Goal: Obtain resource: Download file/media

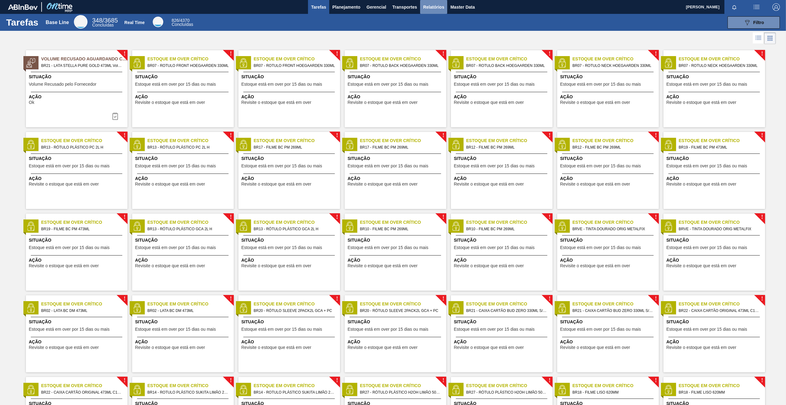
click at [431, 7] on span "Relatórios" at bounding box center [433, 6] width 21 height 7
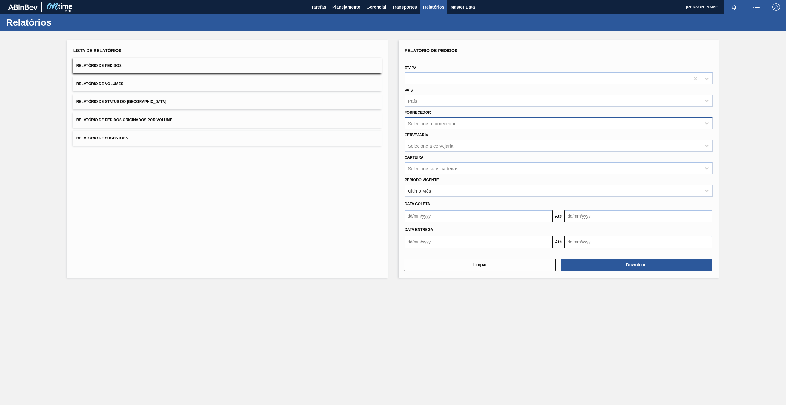
click at [419, 122] on div "Selecione o fornecedor" at bounding box center [431, 123] width 47 height 5
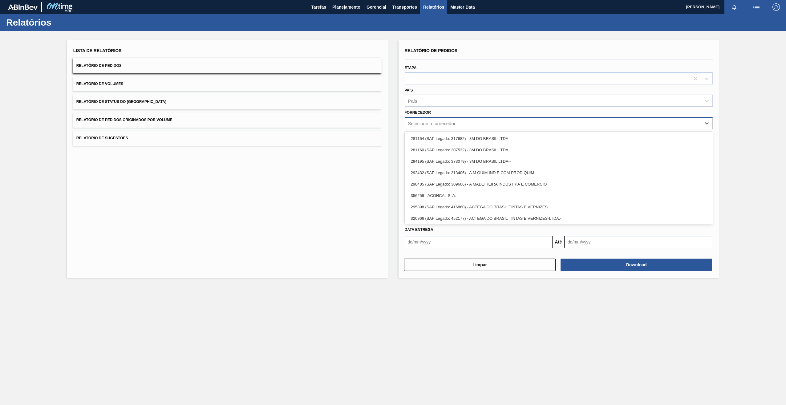
paste input "280665"
type input "280665"
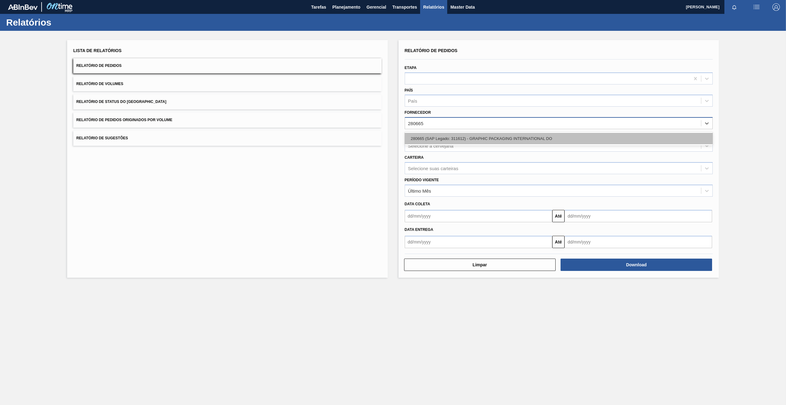
click at [449, 139] on div "280665 (SAP Legado: 311612) - GRAPHIC PACKAGING INTERNATIONAL DO" at bounding box center [559, 138] width 308 height 11
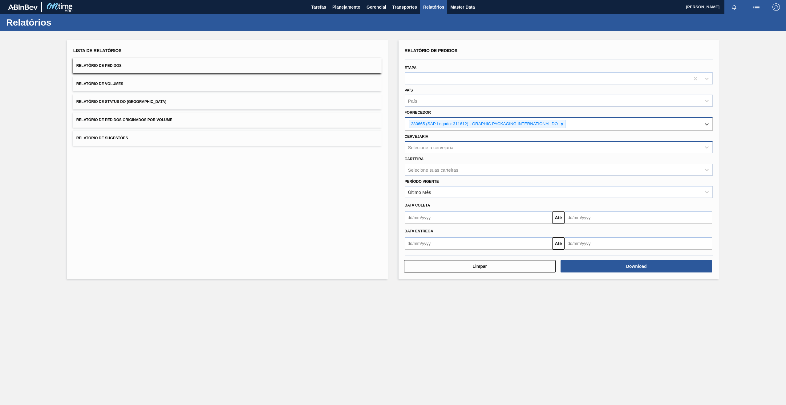
click at [439, 151] on div "Selecione a cervejaria" at bounding box center [553, 147] width 296 height 9
type input "BR21"
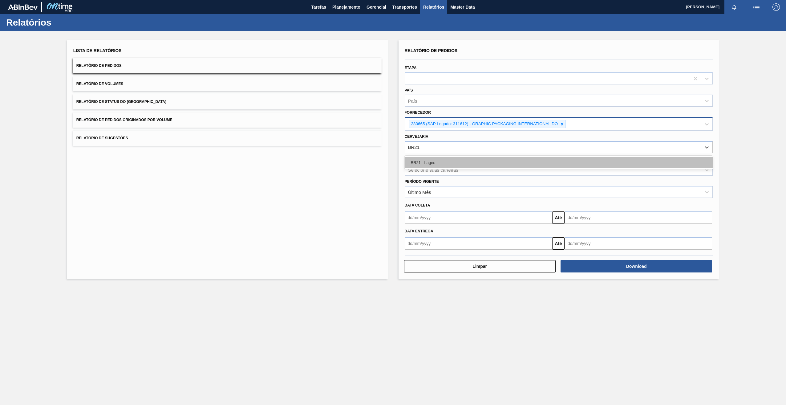
click at [436, 165] on div "BR21 - Lages" at bounding box center [559, 162] width 308 height 11
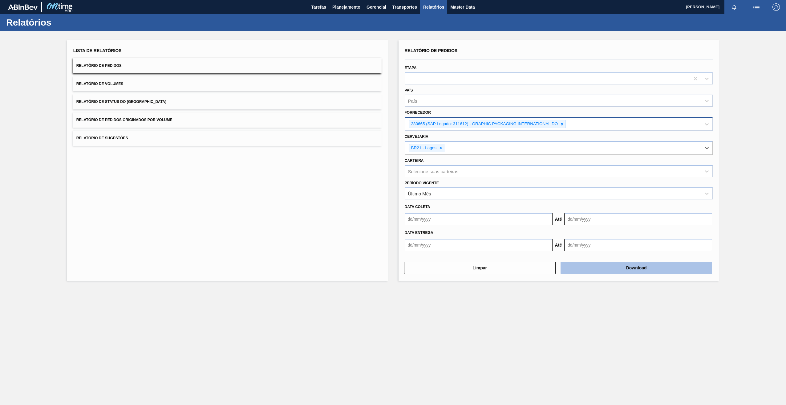
click at [638, 267] on button "Download" at bounding box center [637, 268] width 152 height 12
click at [561, 125] on icon at bounding box center [562, 124] width 2 height 2
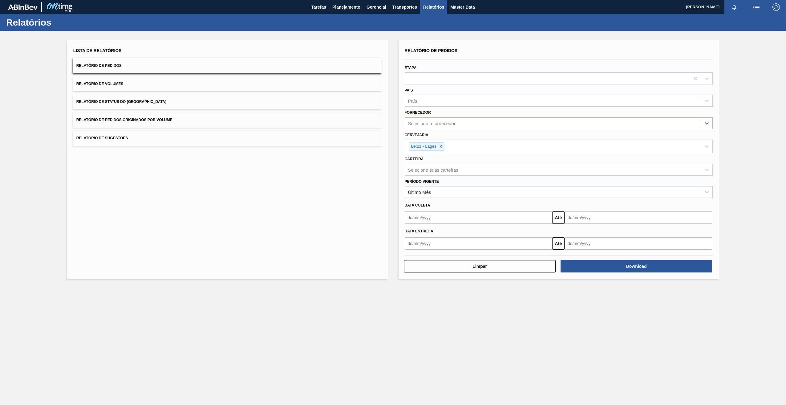
paste input "327858"
type input "327858"
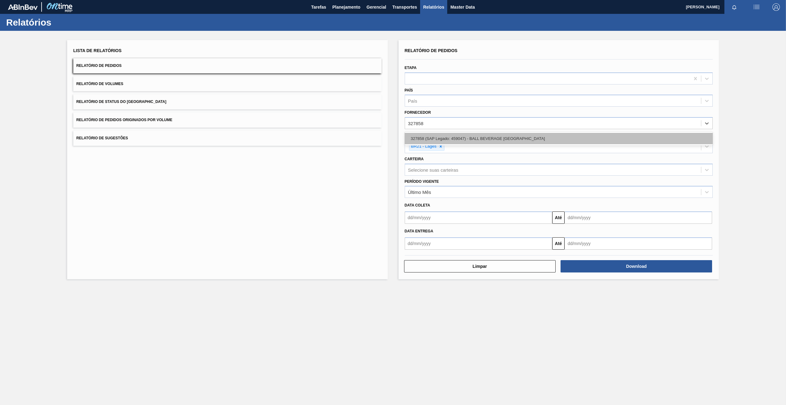
click at [432, 140] on div "327858 (SAP Legado: 459047) - BALL BEVERAGE [GEOGRAPHIC_DATA]" at bounding box center [559, 138] width 308 height 11
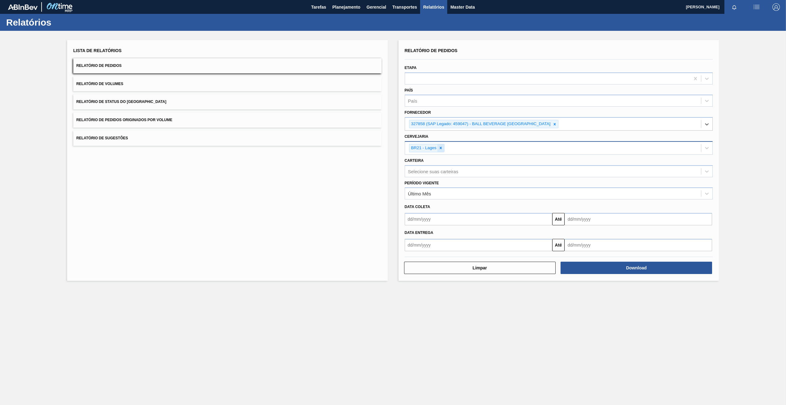
click at [442, 149] on icon at bounding box center [441, 148] width 4 height 4
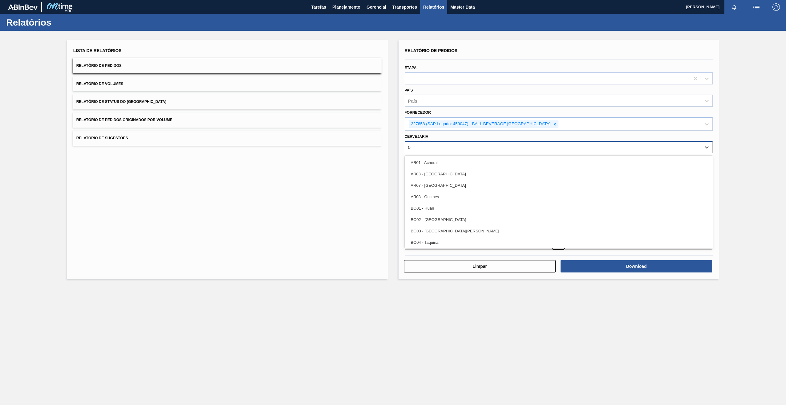
type input "07"
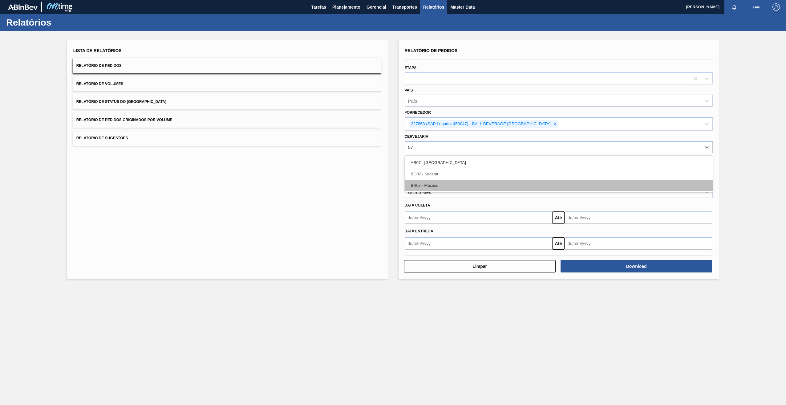
click at [441, 183] on div "BR07 - Macacu" at bounding box center [559, 185] width 308 height 11
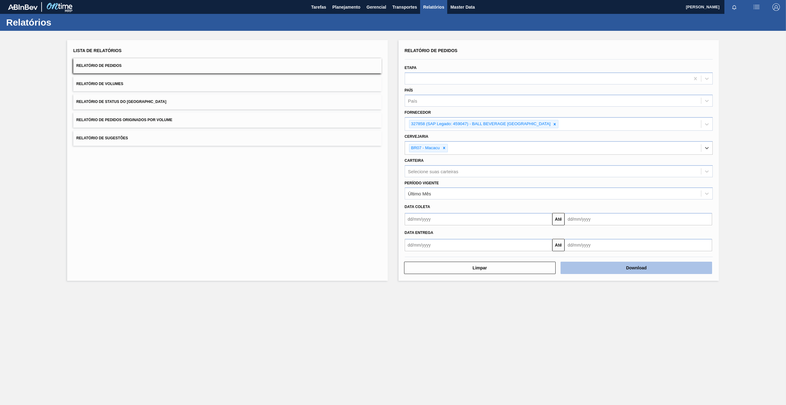
click at [582, 268] on button "Download" at bounding box center [637, 268] width 152 height 12
click at [555, 124] on icon at bounding box center [555, 124] width 4 height 4
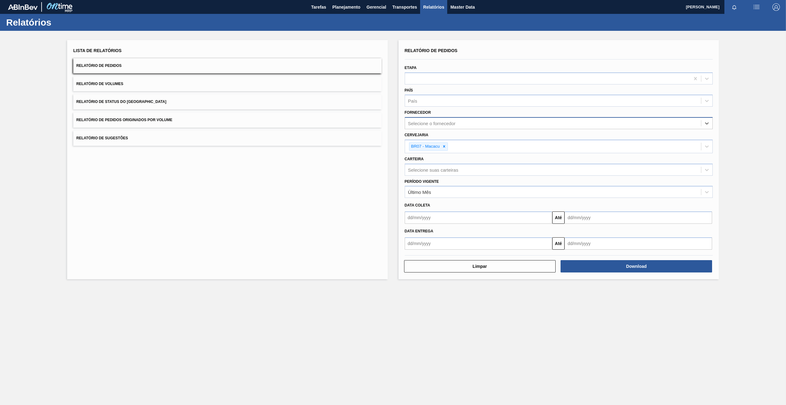
paste input "320622"
type input "320622"
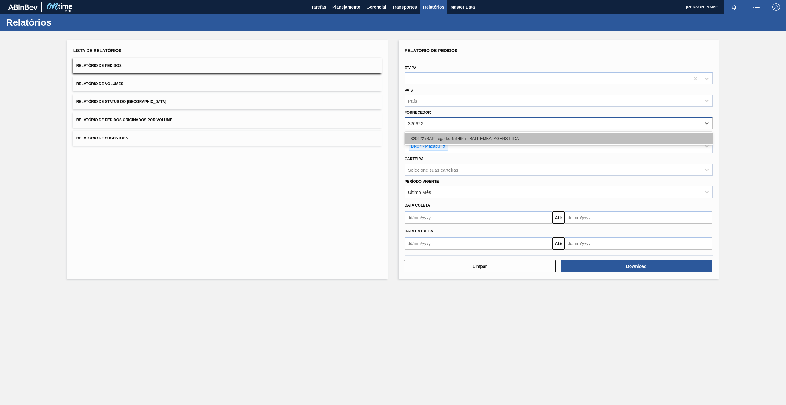
click at [437, 135] on div "320622 (SAP Legado: 451466) - BALL EMBALAGENS LTDA--" at bounding box center [559, 138] width 308 height 11
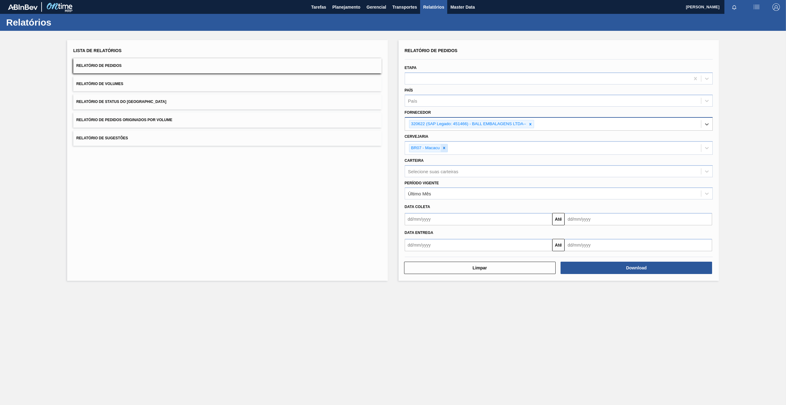
click at [444, 147] on icon at bounding box center [444, 148] width 2 height 2
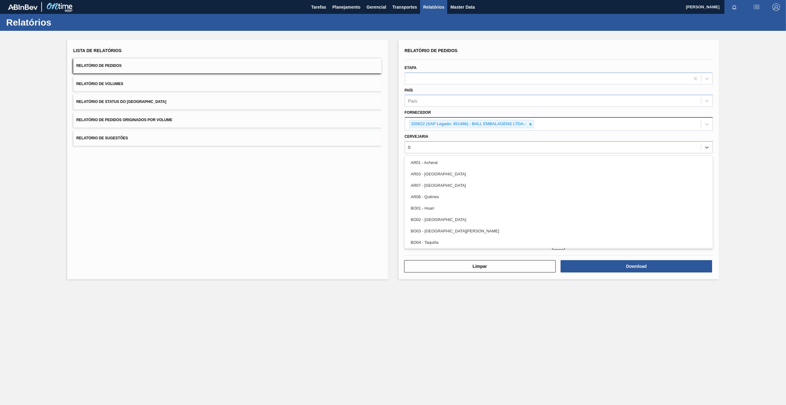
type input "02"
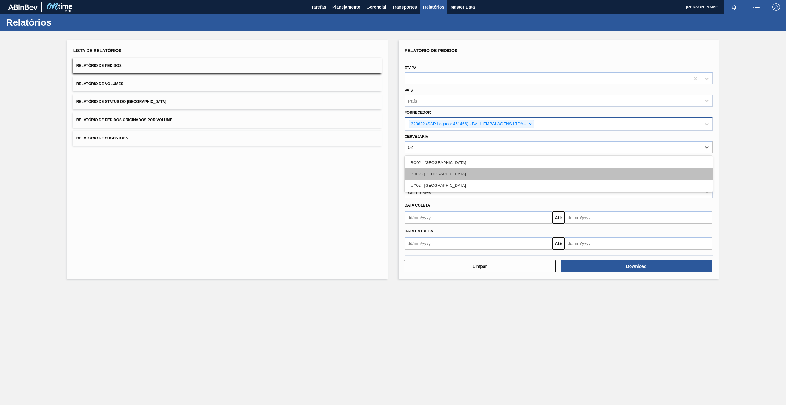
click at [443, 174] on div "BR02 - [GEOGRAPHIC_DATA]" at bounding box center [559, 173] width 308 height 11
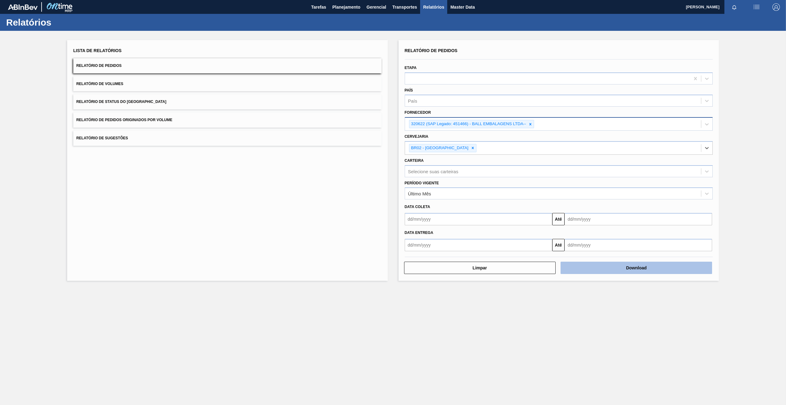
click at [648, 268] on button "Download" at bounding box center [637, 268] width 152 height 12
